Goal: Information Seeking & Learning: Learn about a topic

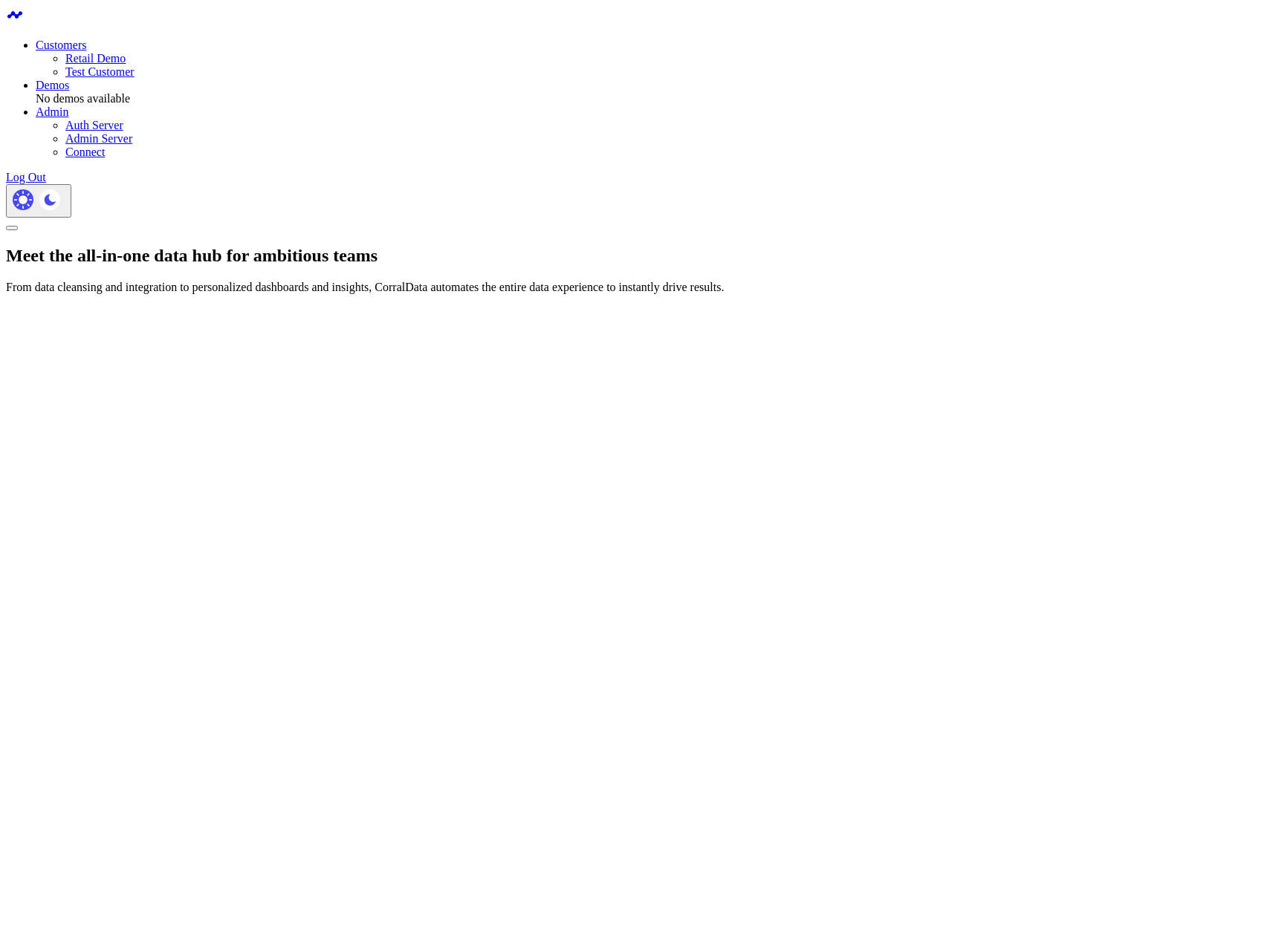
click at [126, 53] on link "Retail Demo" at bounding box center [95, 58] width 60 height 12
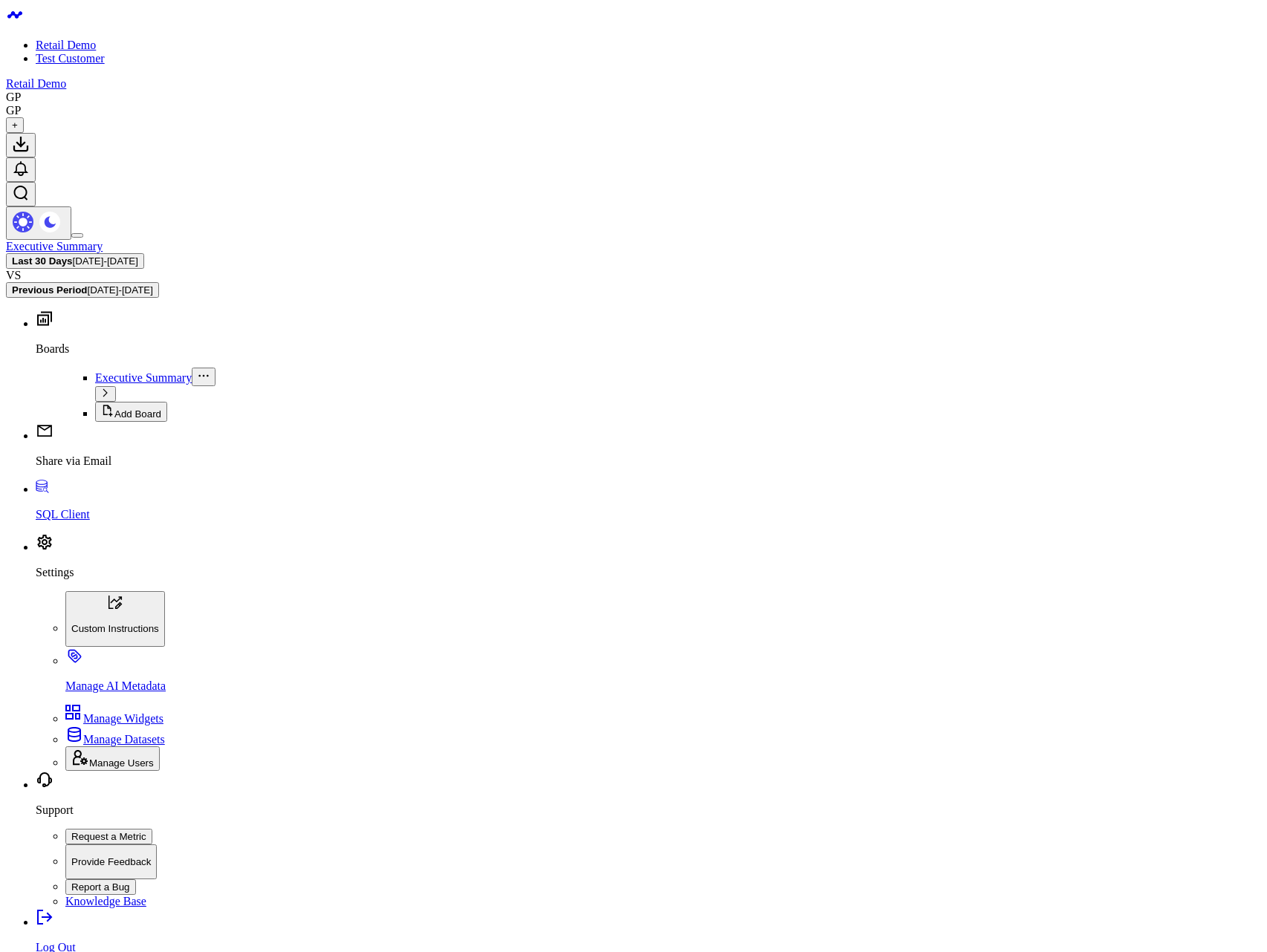
click at [138, 256] on span "08/09/25 - 09/07/25" at bounding box center [105, 261] width 65 height 11
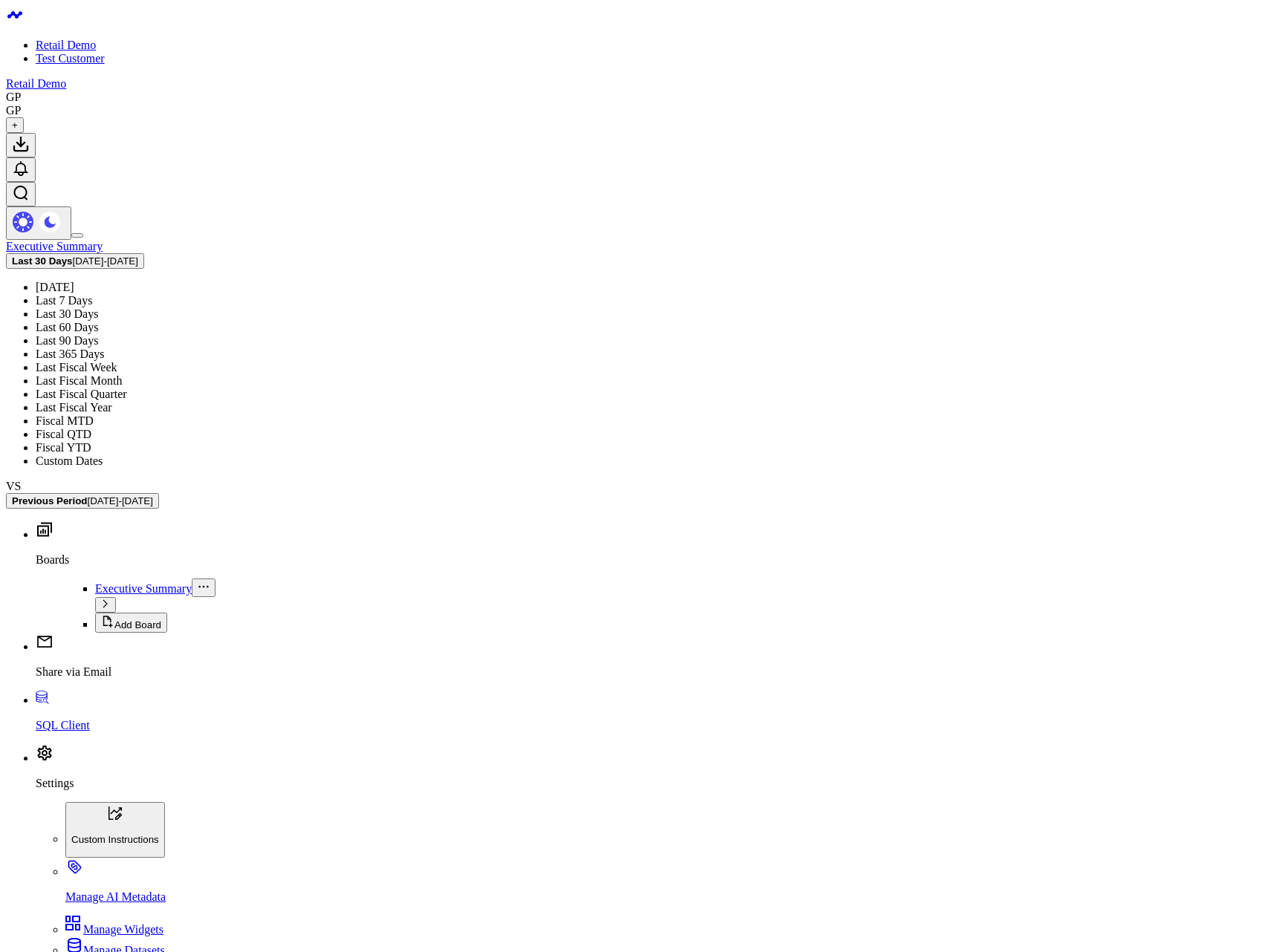
click at [122, 374] on link "Last Fiscal Month" at bounding box center [78, 380] width 86 height 12
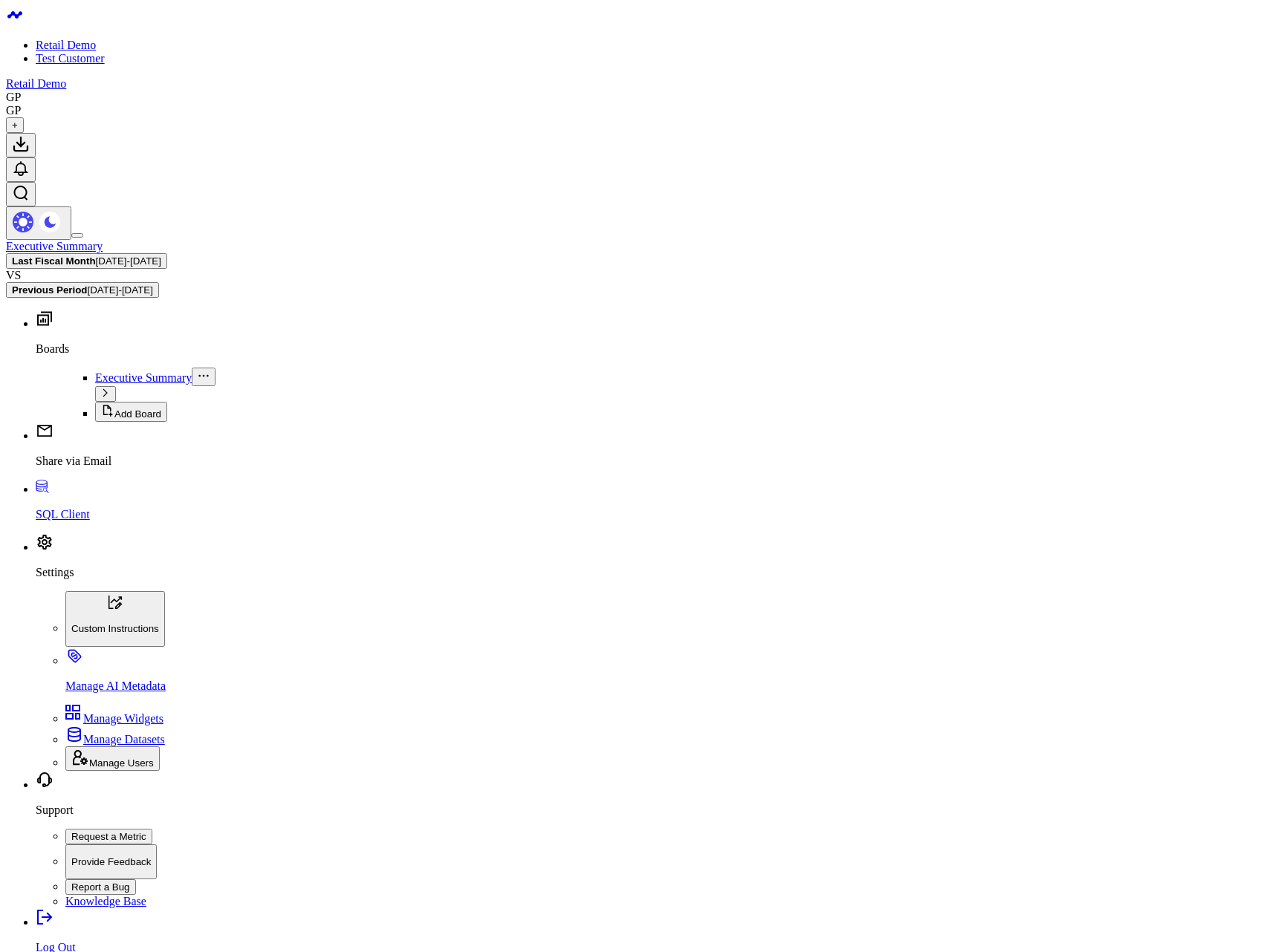
click at [161, 256] on span "08/04/25 - 09/03/25" at bounding box center [129, 261] width 65 height 11
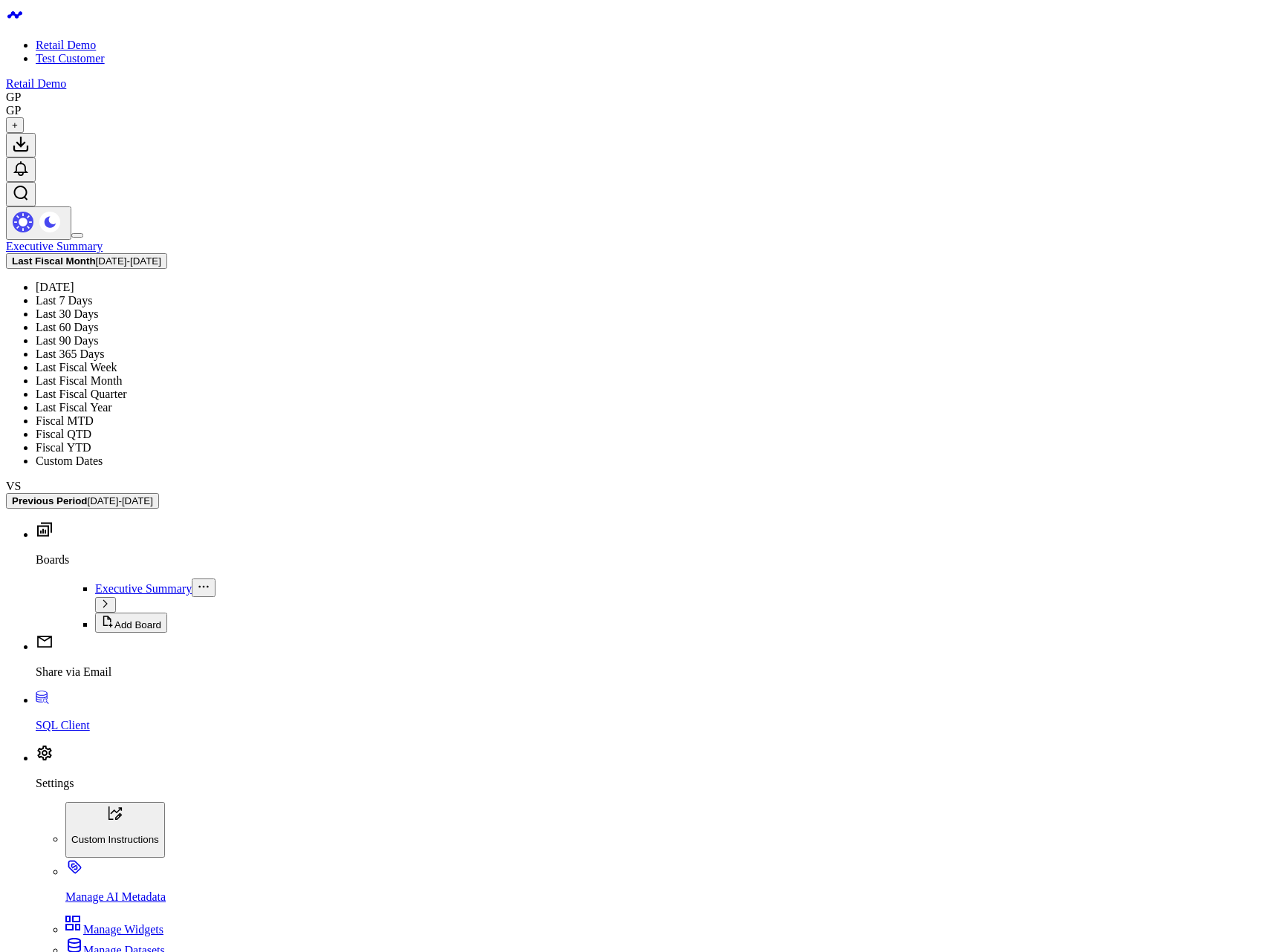
click at [112, 401] on link "Last Fiscal Year" at bounding box center [74, 407] width 77 height 12
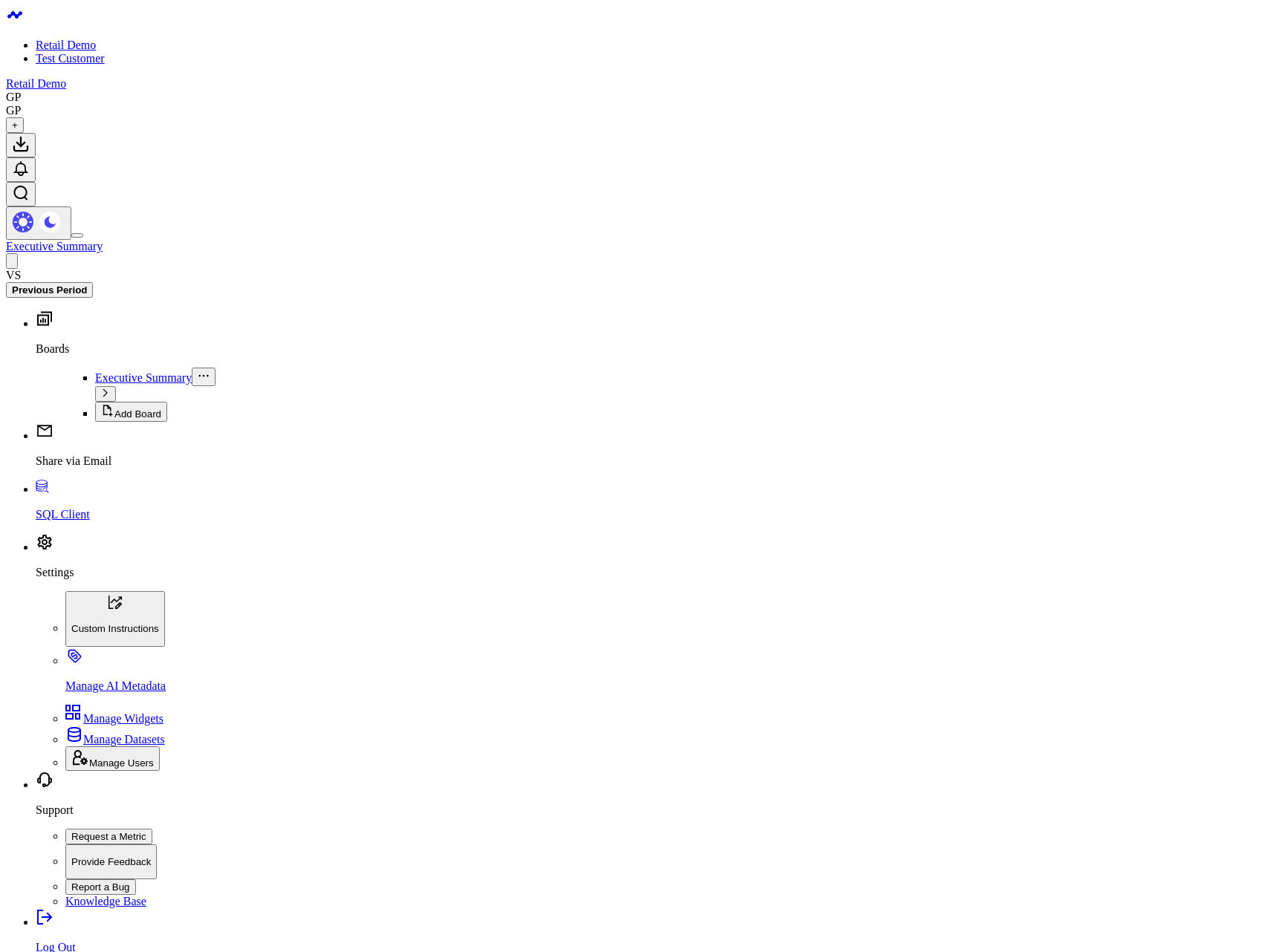
click at [70, 579] on link "Settings" at bounding box center [648, 560] width 1225 height 39
click at [101, 693] on link "Manage AI Metadata" at bounding box center [663, 674] width 1196 height 39
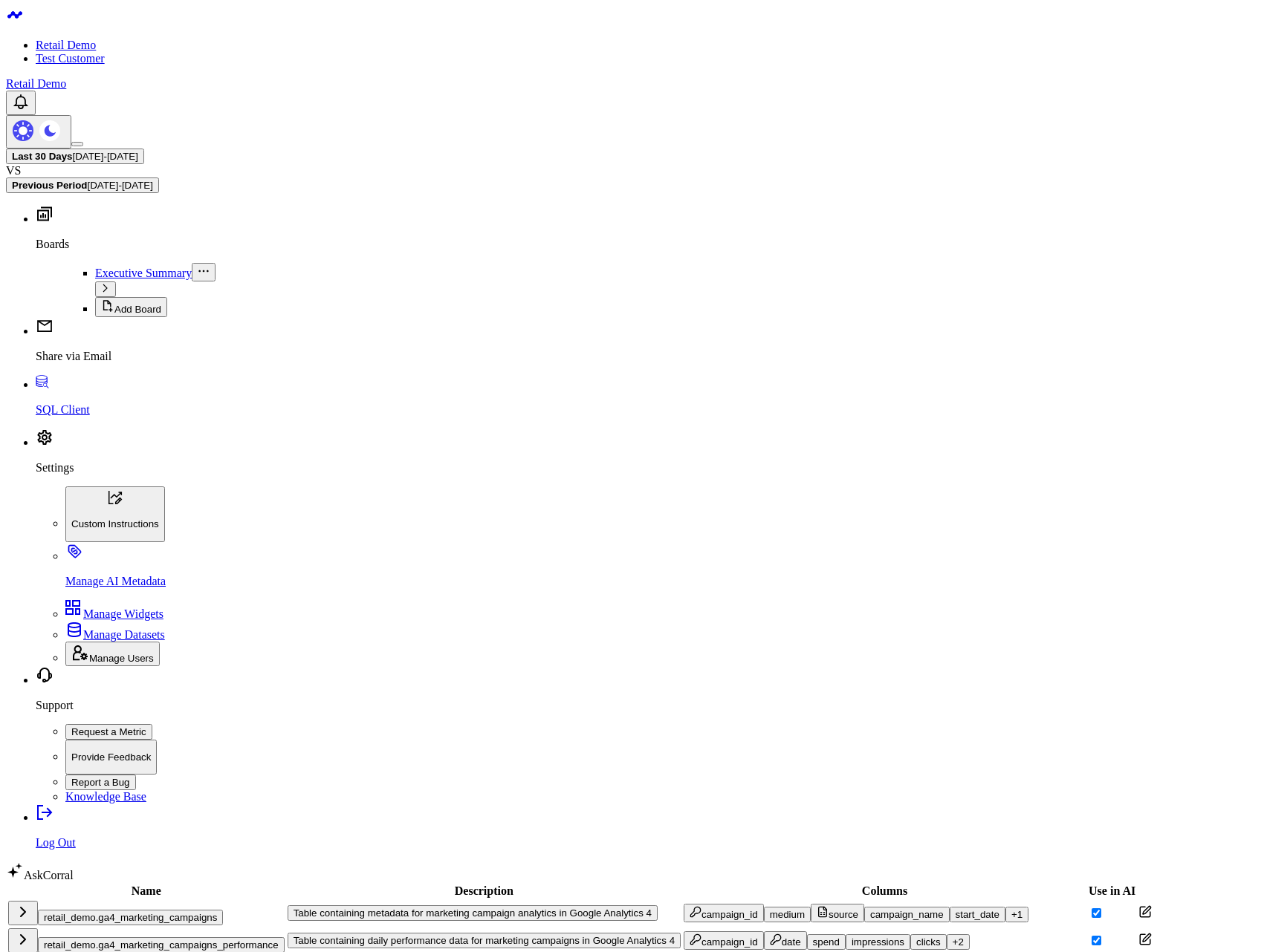
click at [187, 909] on button "retail_demo.ga4_marketing_campaigns" at bounding box center [130, 917] width 185 height 15
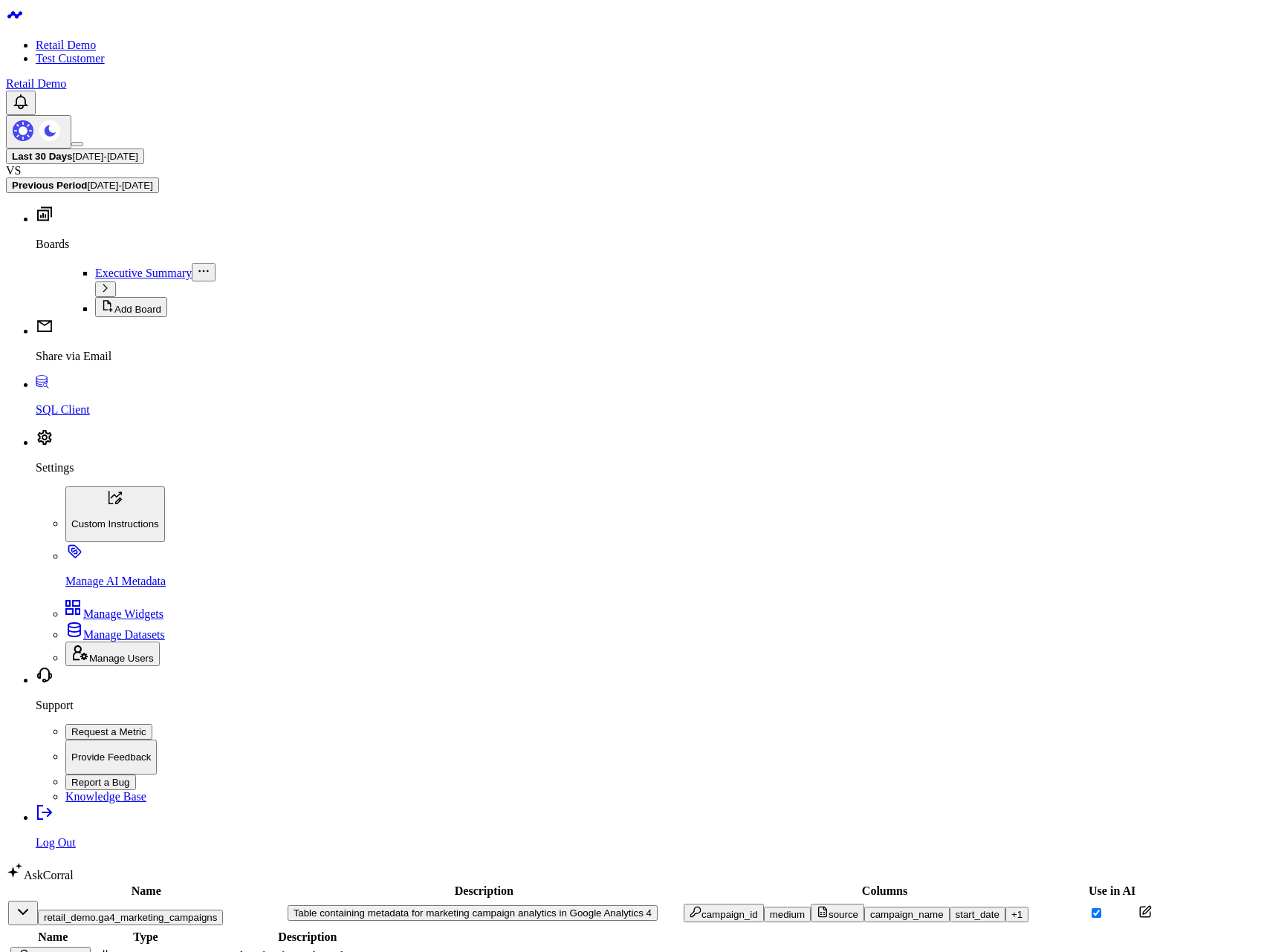
click at [1138, 900] on td at bounding box center [1145, 913] width 15 height 26
click at [1138, 906] on icon at bounding box center [1145, 912] width 13 height 13
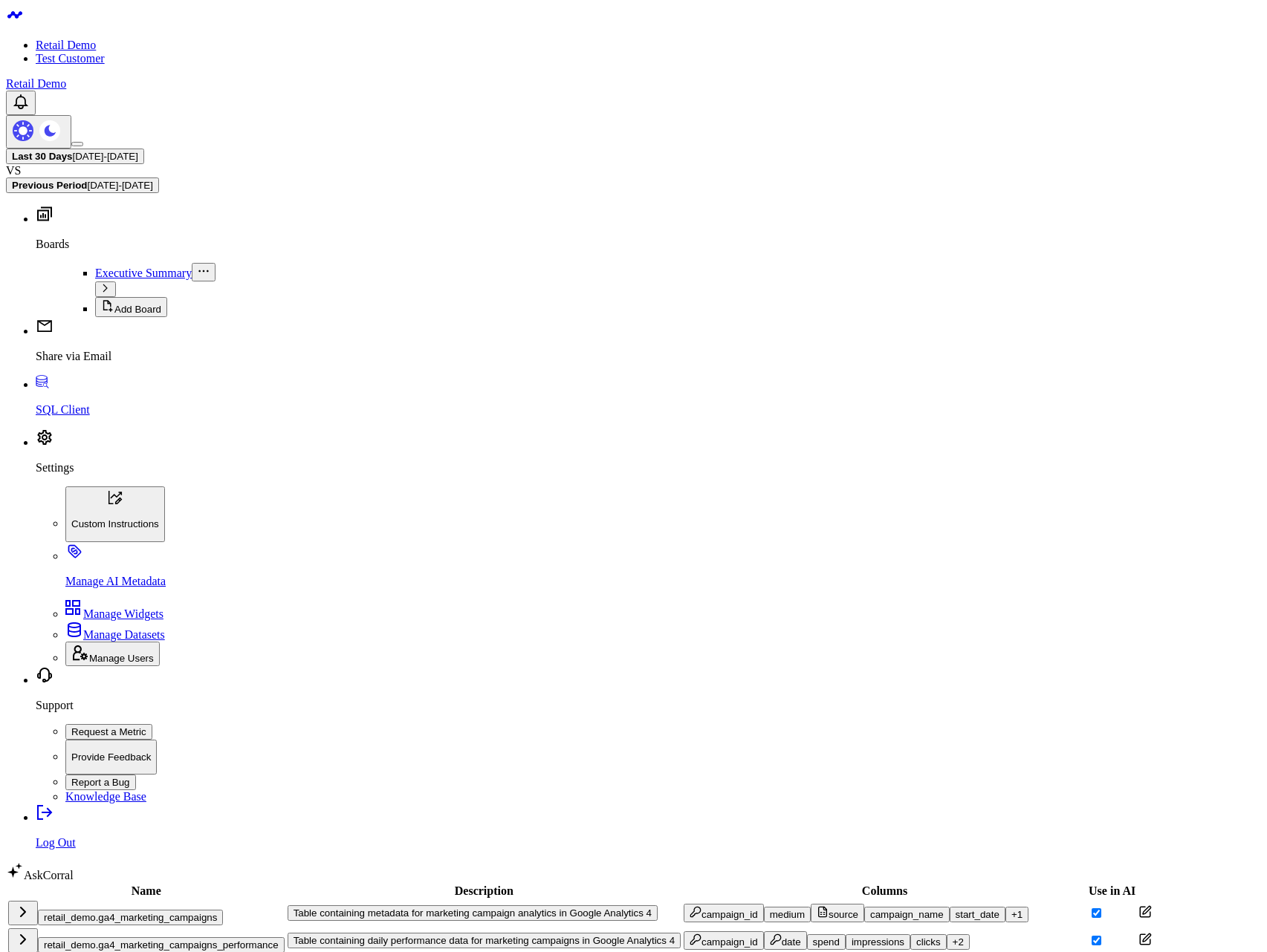
click at [1138, 906] on icon at bounding box center [1145, 912] width 13 height 13
